Goal: Check status

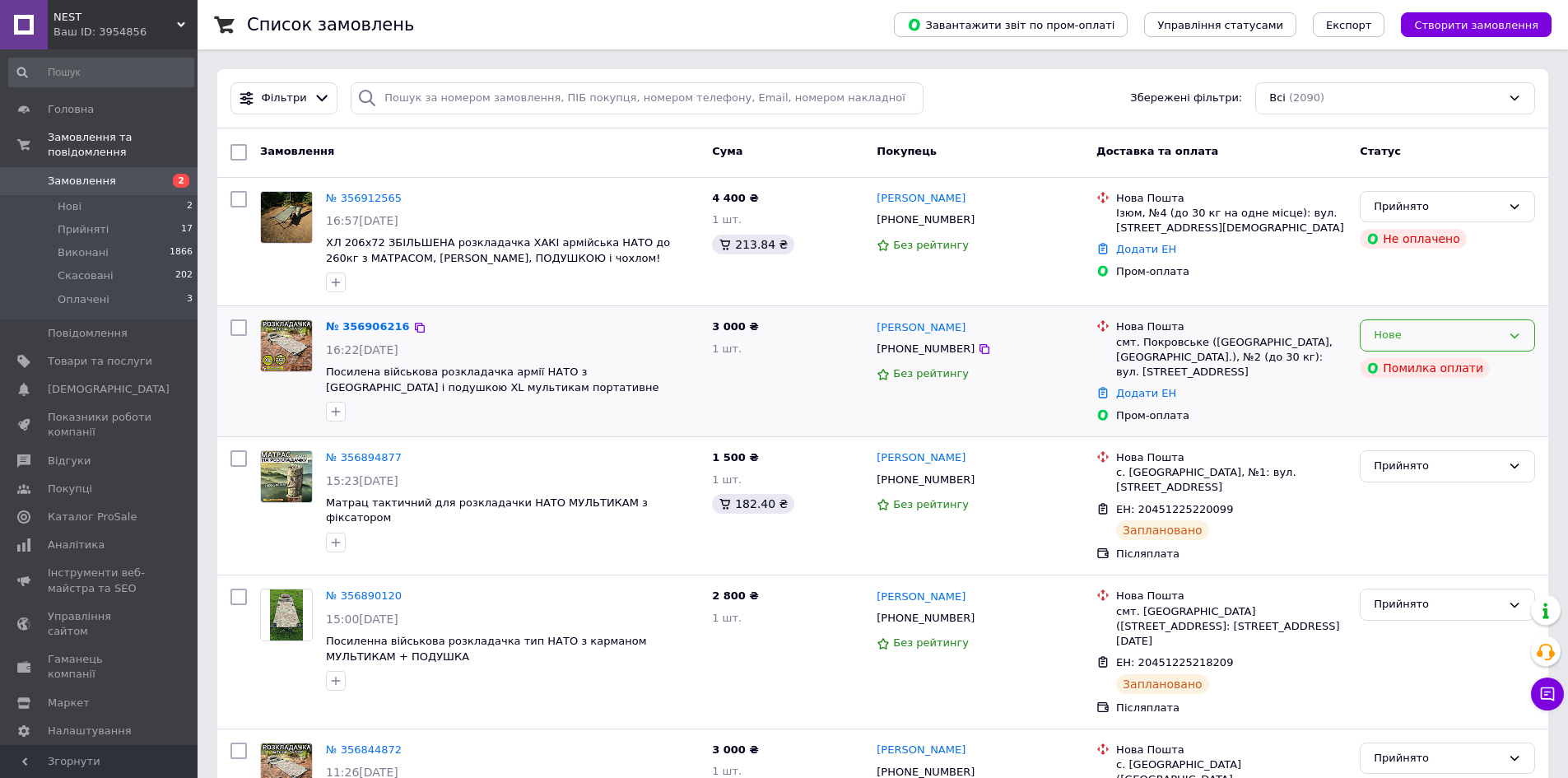
click at [1524, 336] on div "Нове" at bounding box center [1446, 335] width 175 height 32
click at [1505, 355] on li "Прийнято" at bounding box center [1447, 369] width 174 height 30
